Goal: Find specific page/section: Find specific page/section

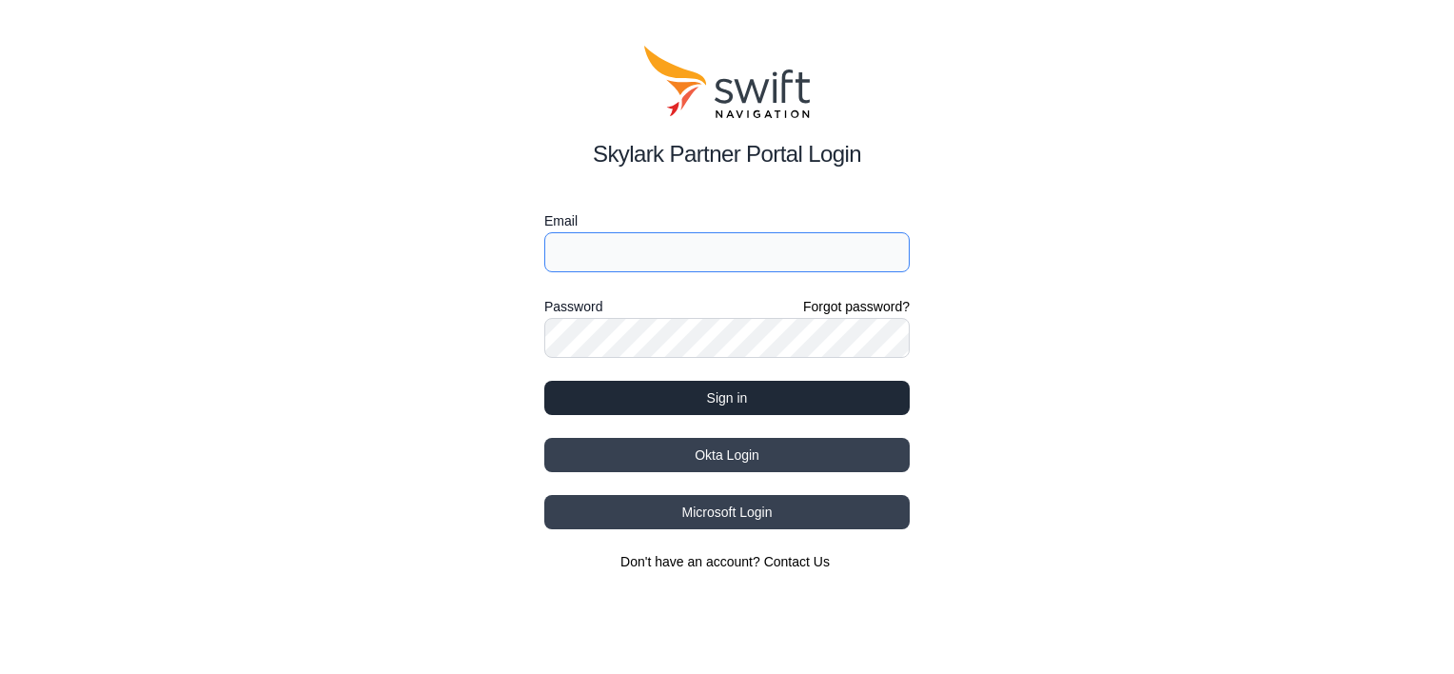
type input "[EMAIL_ADDRESS][DOMAIN_NAME]"
click at [730, 388] on button "Sign in" at bounding box center [726, 398] width 365 height 34
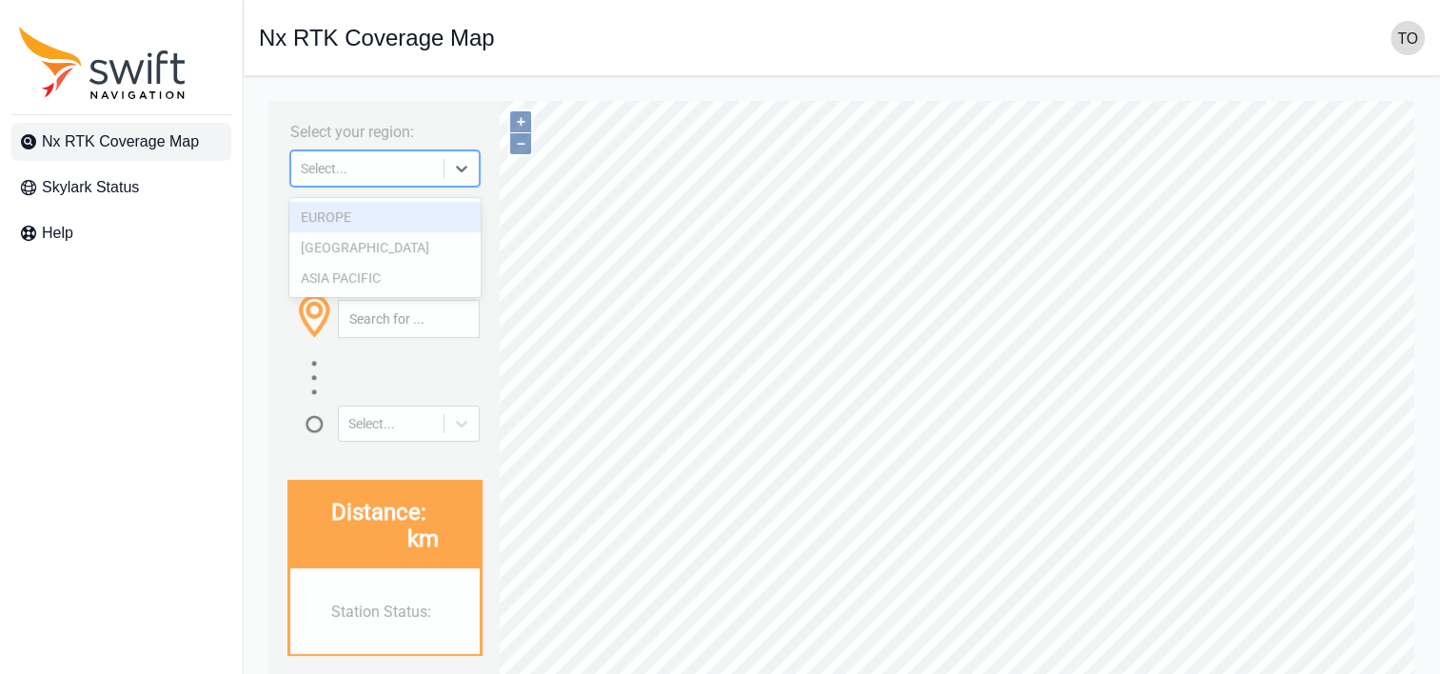
click at [465, 173] on icon at bounding box center [461, 168] width 19 height 19
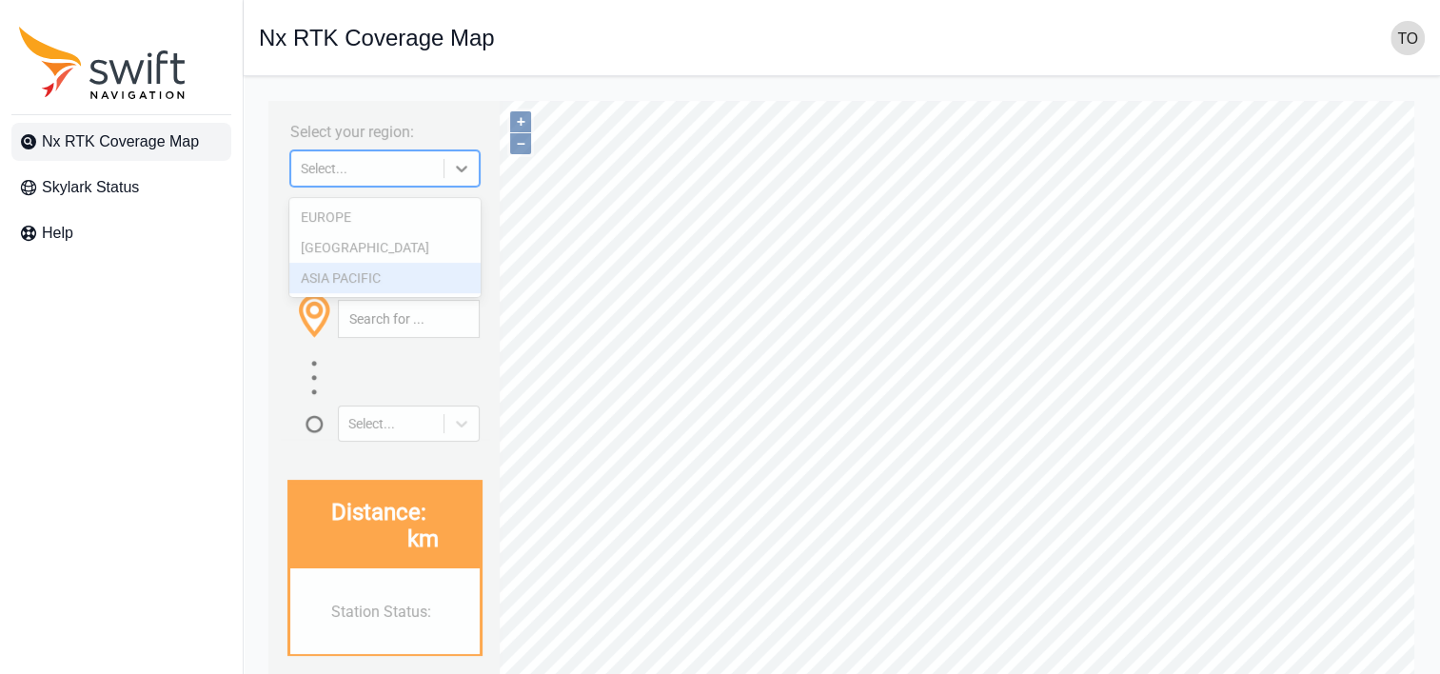
click at [398, 268] on div "ASIA PACIFIC" at bounding box center [384, 278] width 190 height 30
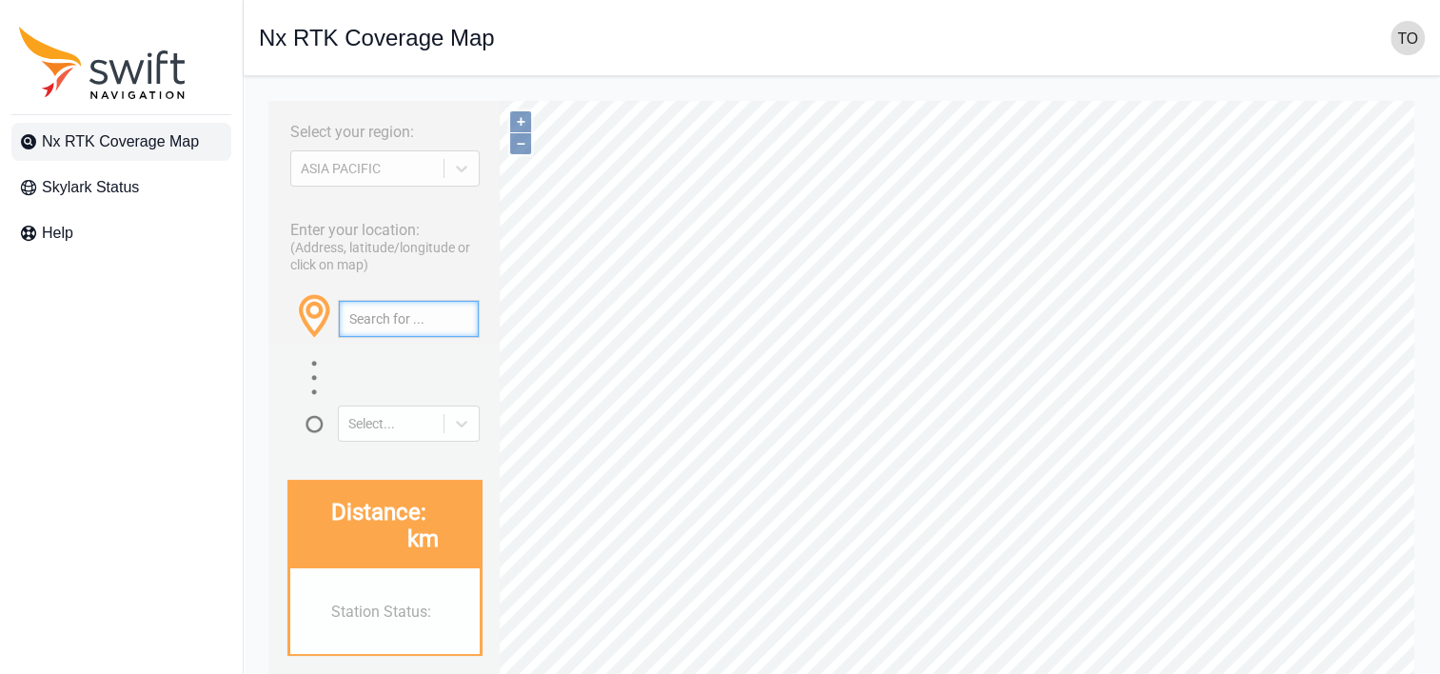
click at [381, 330] on input "text" at bounding box center [409, 319] width 140 height 36
paste input "34.78406194065045, 137.89556454078047"
type input "34.78406194065045, 137.89556454078047"
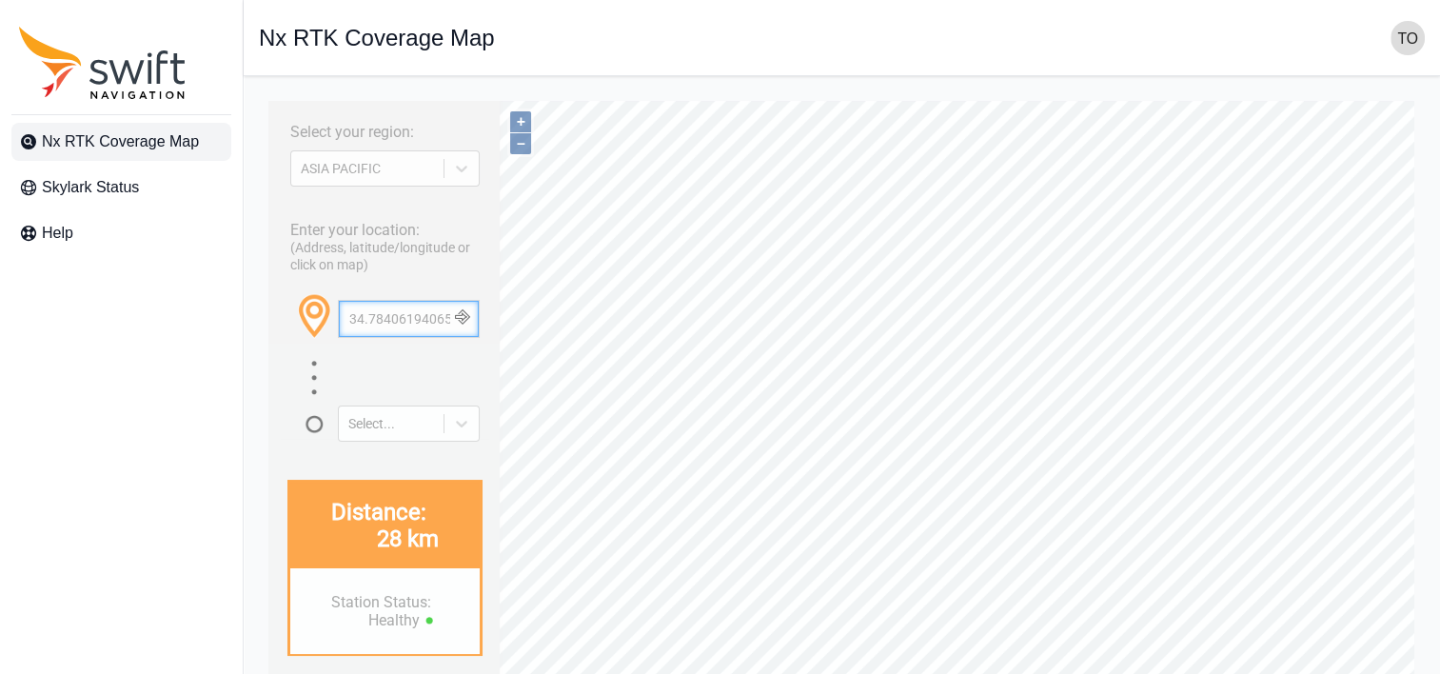
click at [431, 336] on input "34.78406194065045, 137.89556454078047" at bounding box center [409, 319] width 140 height 36
paste input "38.265585329248566, 140.34231210300487"
type input "38.265585329248566, 140.34231210300487"
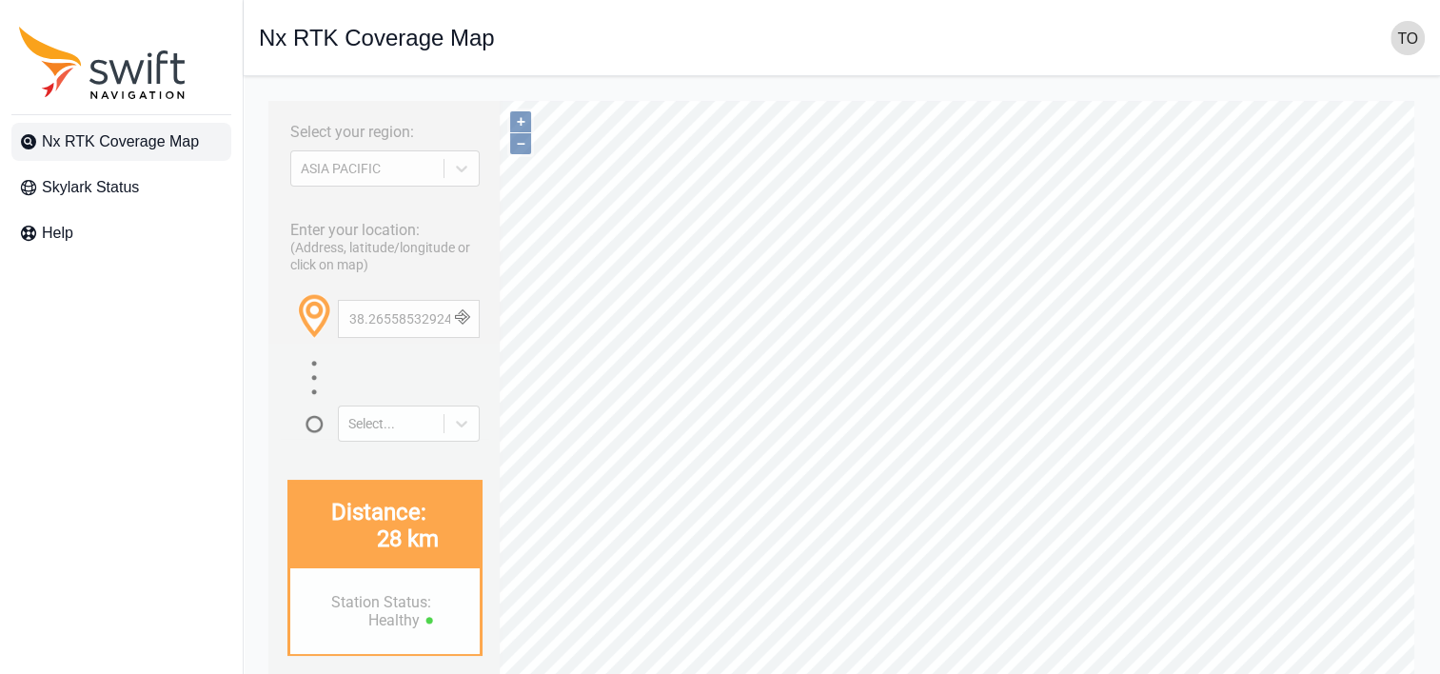
click at [458, 336] on button "button" at bounding box center [462, 319] width 31 height 36
